Goal: Transaction & Acquisition: Purchase product/service

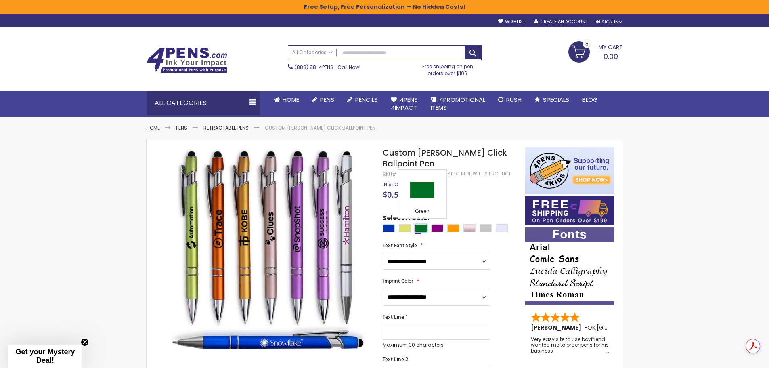
click at [424, 224] on div "Green" at bounding box center [421, 228] width 12 height 8
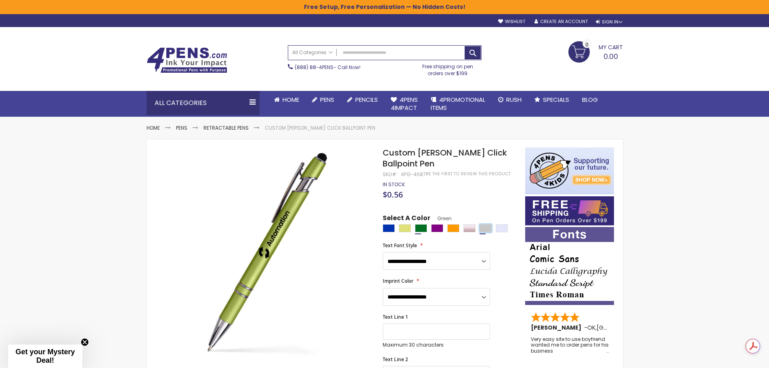
click at [488, 228] on div "Silver" at bounding box center [486, 228] width 12 height 8
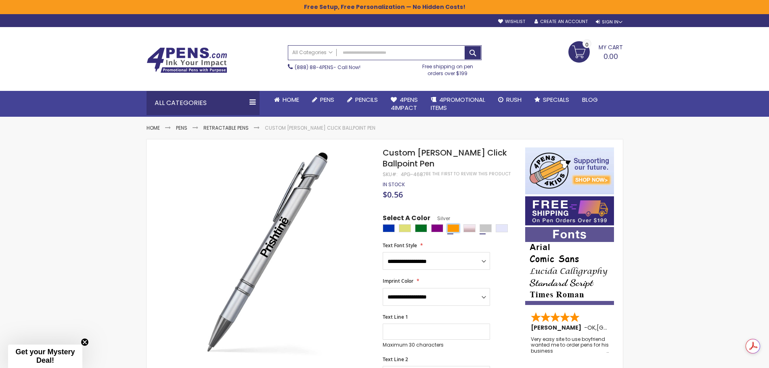
click at [459, 228] on div "Orange" at bounding box center [453, 228] width 12 height 8
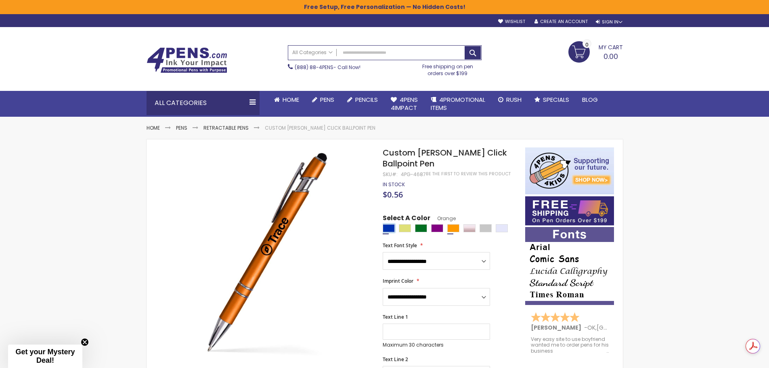
click at [387, 227] on div "Blue" at bounding box center [389, 228] width 12 height 8
type input "****"
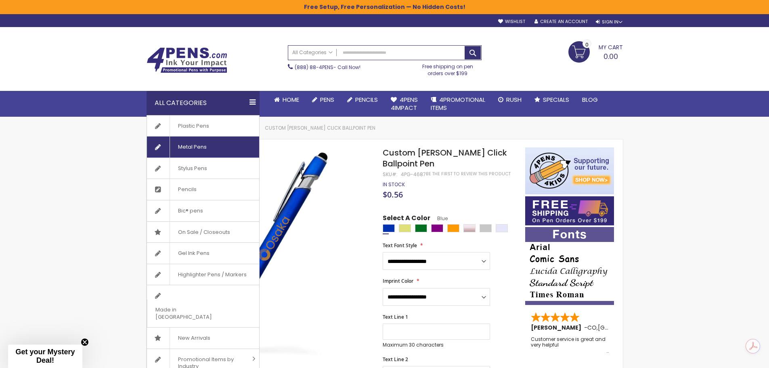
click at [196, 150] on span "Metal Pens" at bounding box center [192, 146] width 45 height 21
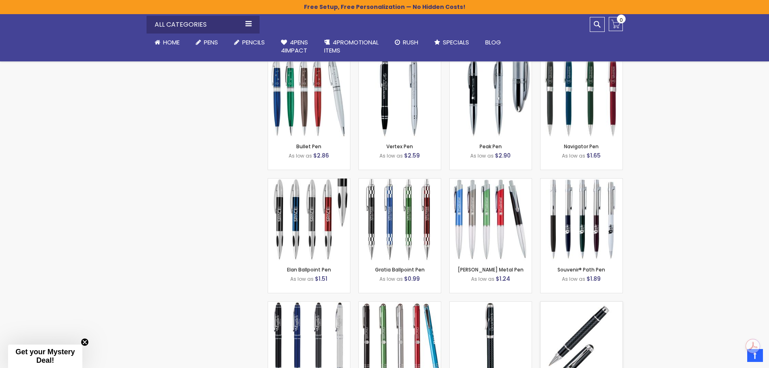
scroll to position [1494, 0]
